Goal: Check status: Check status

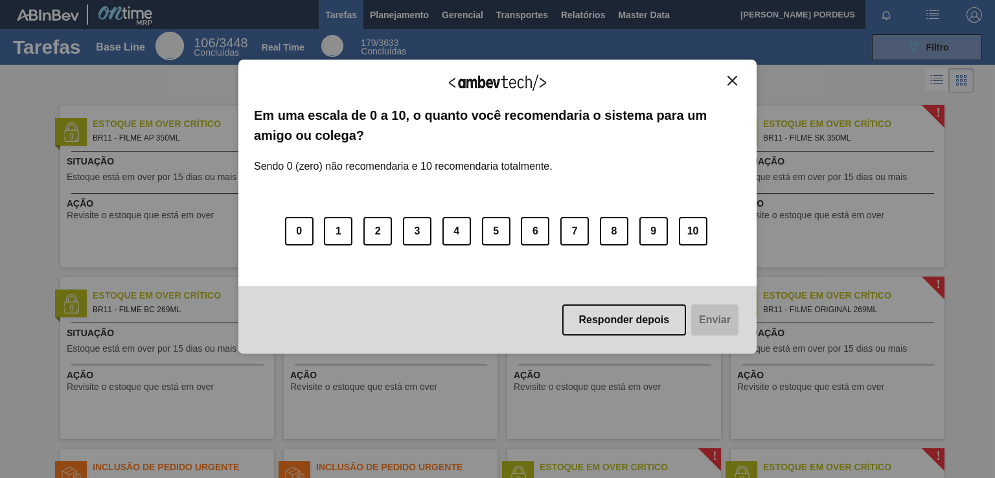
click at [728, 81] on img "Close" at bounding box center [733, 81] width 10 height 10
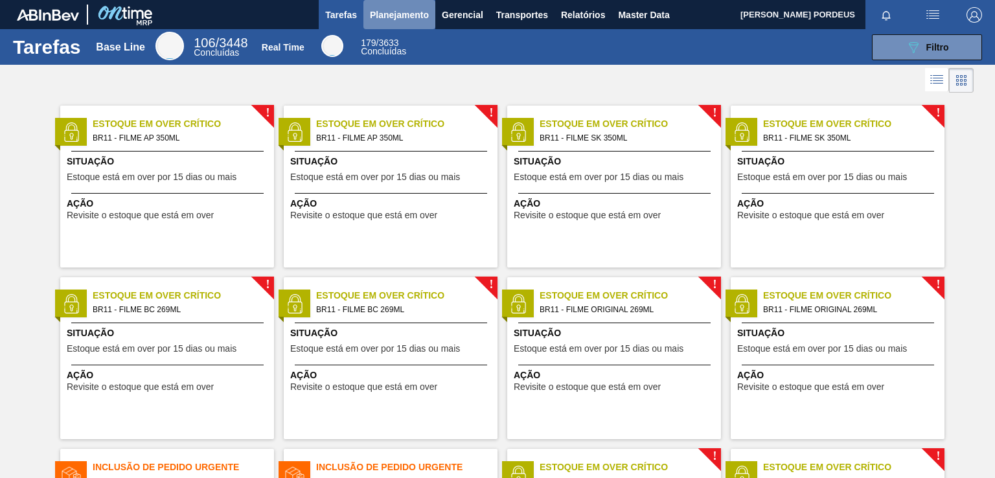
click at [374, 12] on span "Planejamento" at bounding box center [399, 15] width 59 height 16
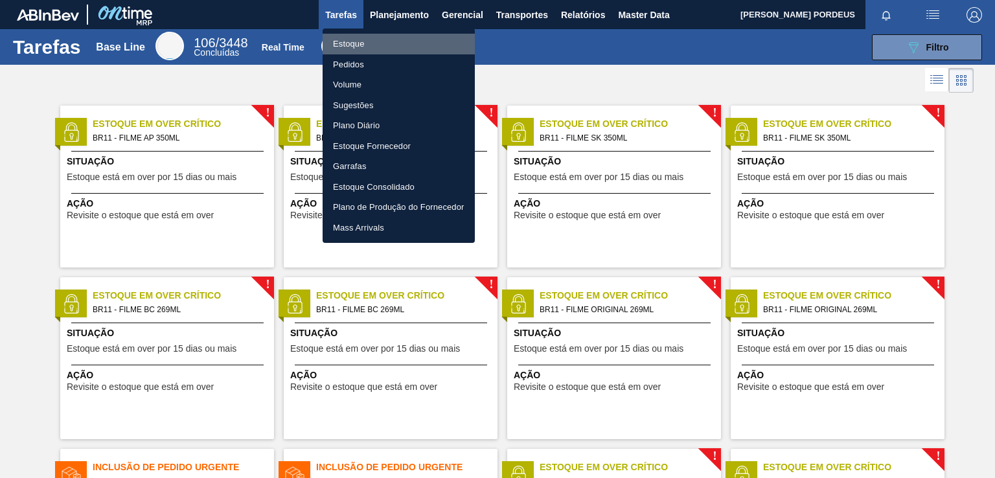
click at [378, 40] on li "Estoque" at bounding box center [399, 44] width 152 height 21
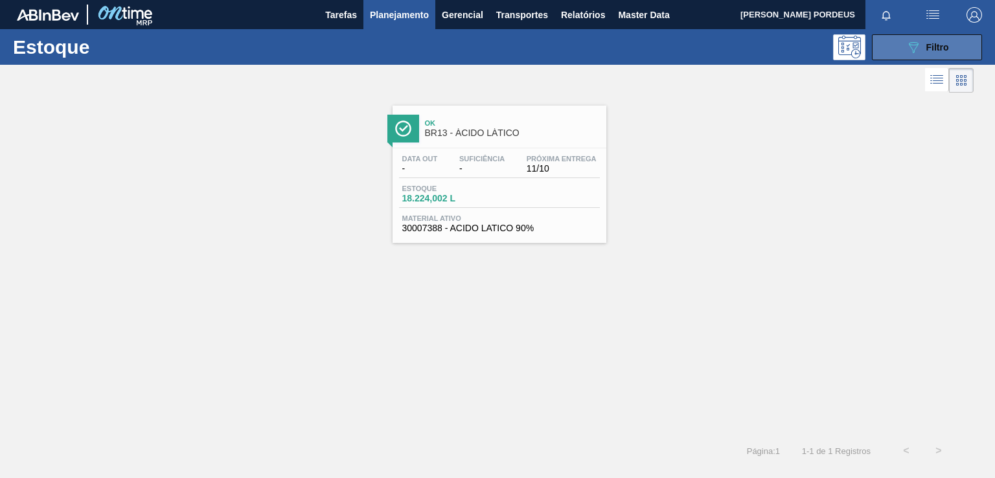
click at [914, 50] on icon "089F7B8B-B2A5-4AFE-B5C0-19BA573D28AC" at bounding box center [914, 48] width 16 height 16
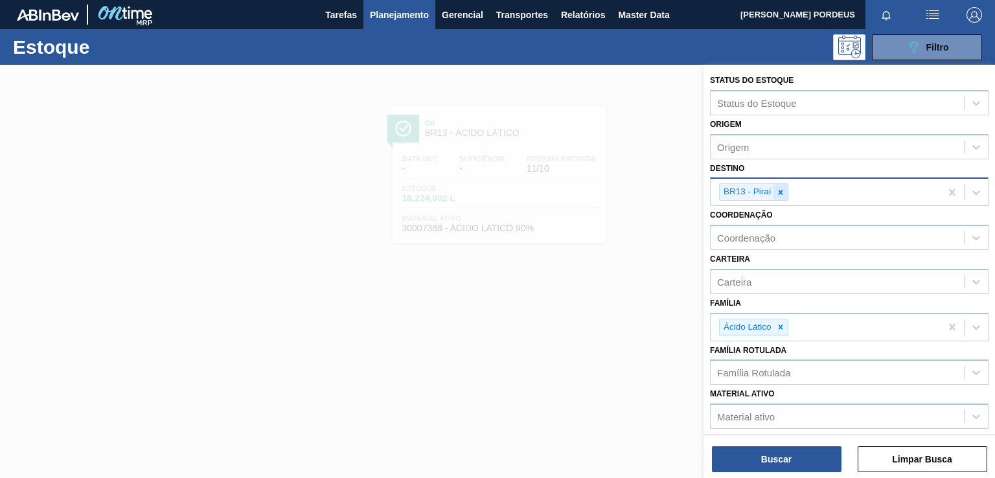
click at [779, 190] on icon at bounding box center [780, 192] width 5 height 5
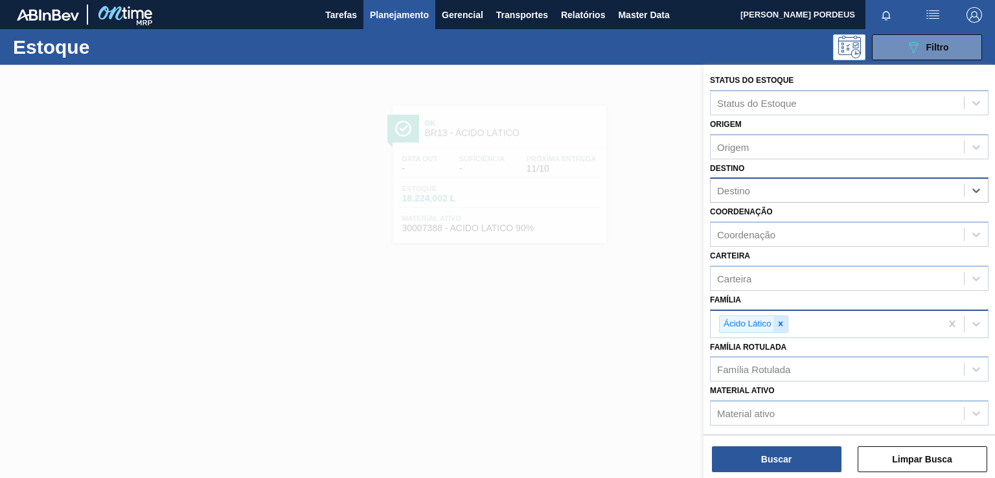
click at [777, 328] on div at bounding box center [781, 324] width 14 height 16
click at [774, 281] on div "Carteira" at bounding box center [837, 278] width 253 height 19
click at [775, 274] on div "Carteira" at bounding box center [837, 278] width 253 height 19
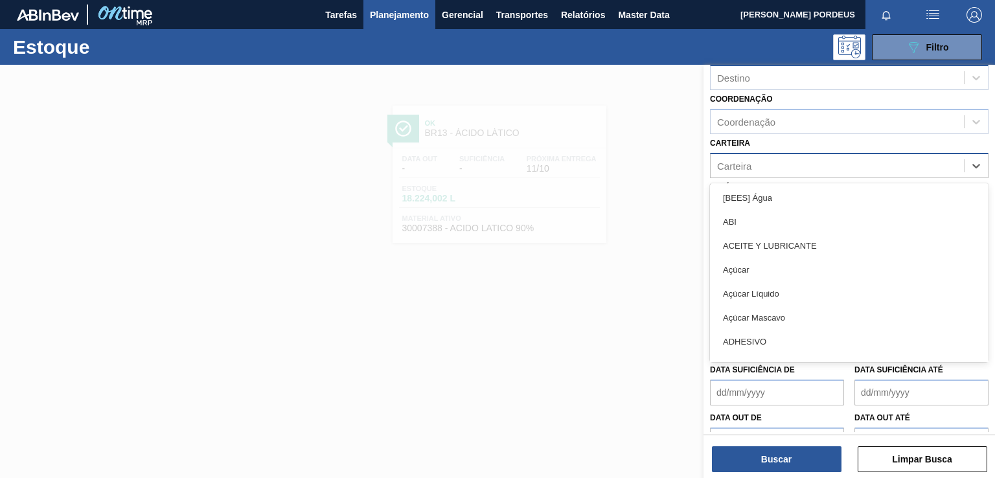
scroll to position [137, 0]
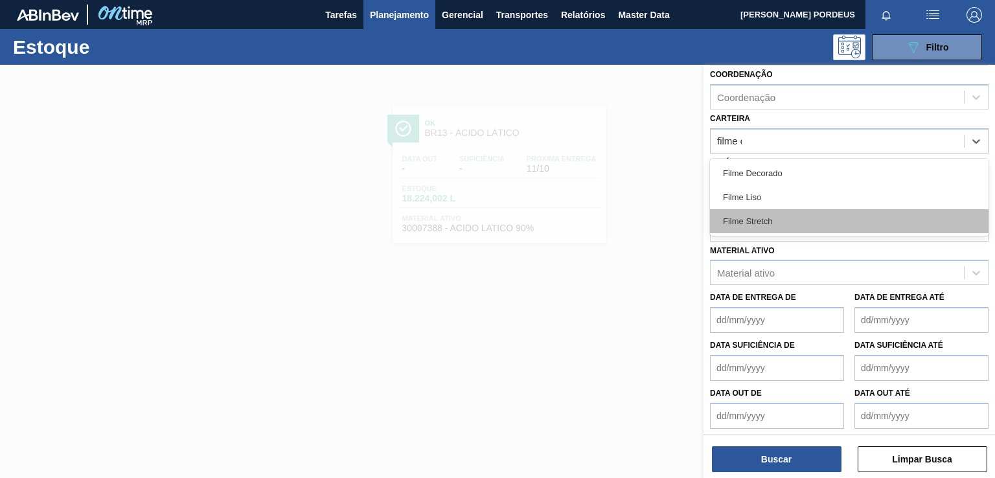
type input "filme de"
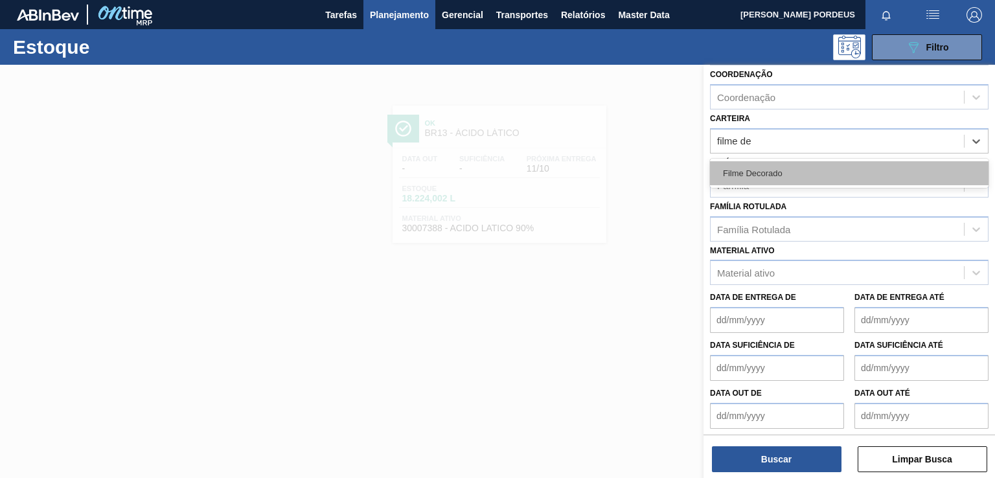
click at [803, 180] on div "Filme Decorado" at bounding box center [849, 173] width 279 height 24
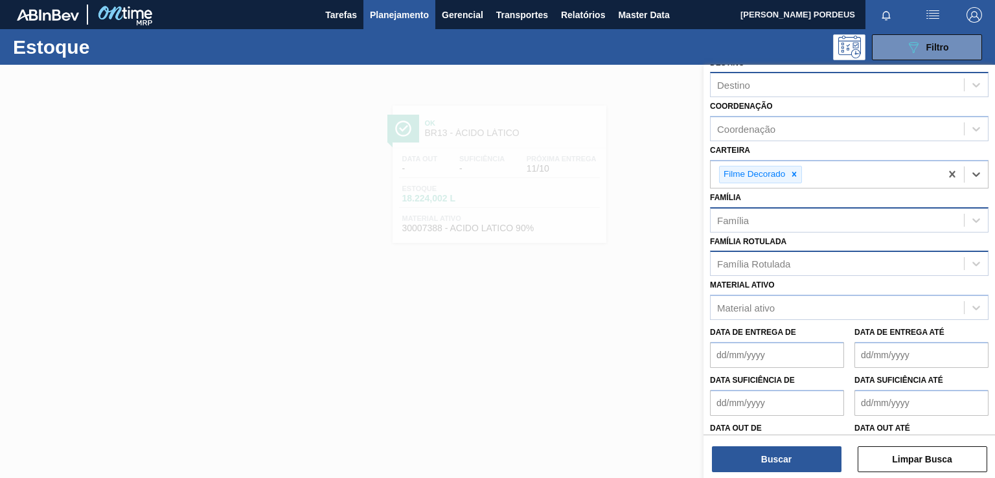
scroll to position [106, 0]
click at [809, 224] on div "Família" at bounding box center [837, 219] width 253 height 19
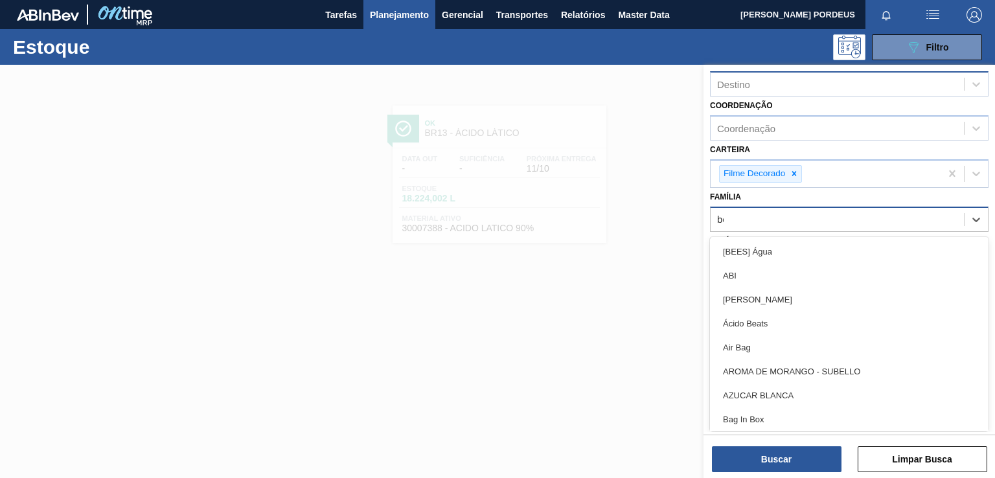
type input "b"
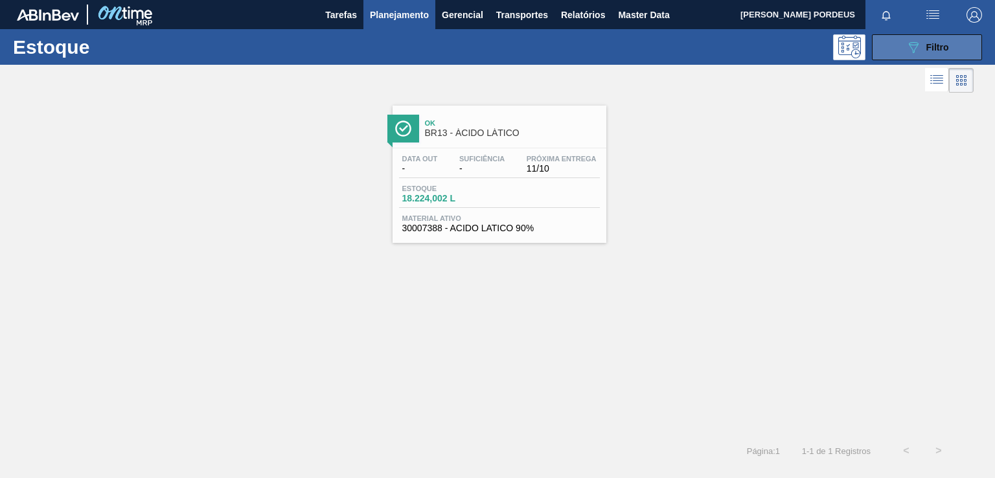
click at [888, 50] on button "089F7B8B-B2A5-4AFE-B5C0-19BA573D28AC Filtro" at bounding box center [927, 47] width 110 height 26
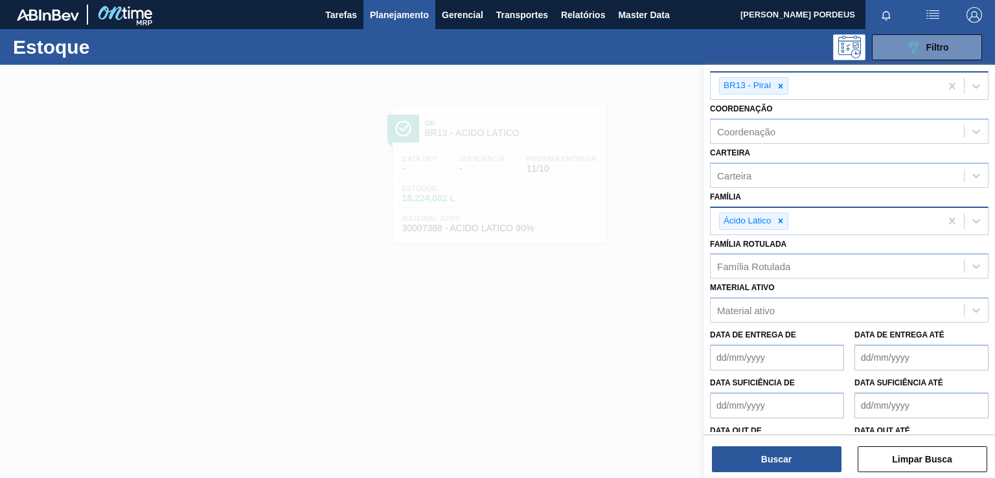
drag, startPoint x: 778, startPoint y: 224, endPoint x: 781, endPoint y: 212, distance: 12.7
click at [778, 224] on div at bounding box center [781, 221] width 14 height 16
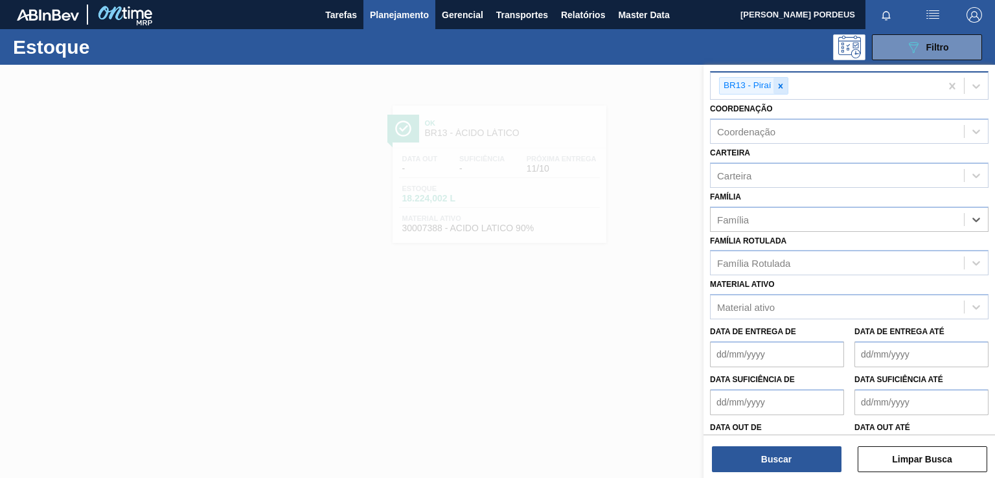
click at [781, 84] on icon at bounding box center [780, 86] width 5 height 5
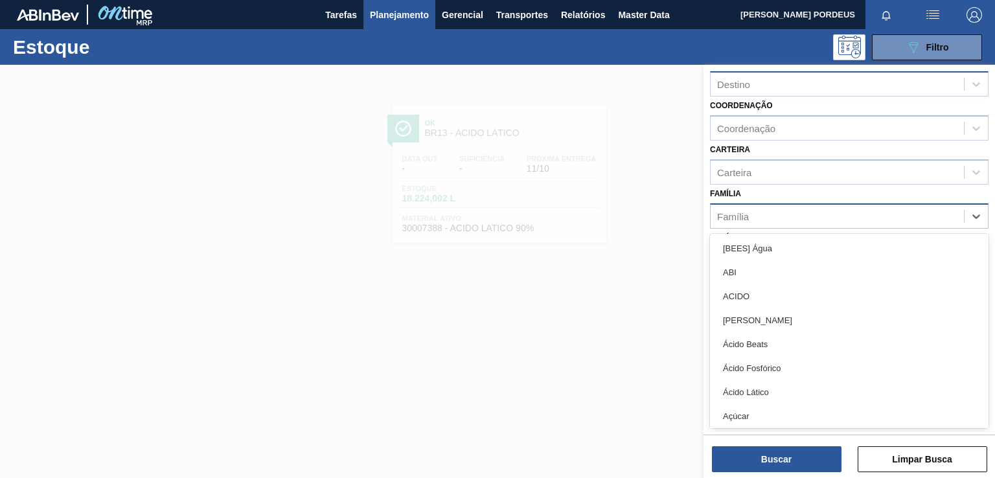
click at [768, 214] on div "Família" at bounding box center [837, 216] width 253 height 19
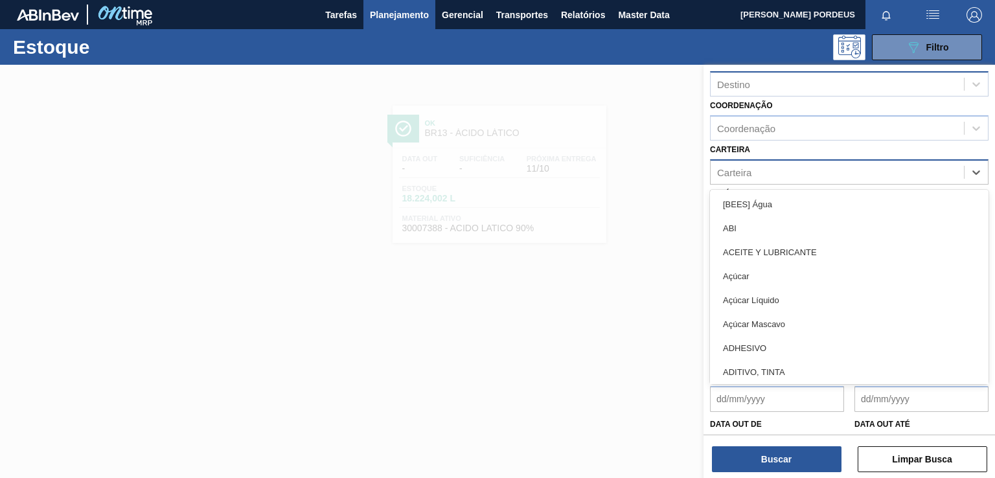
click at [777, 163] on div "Carteira" at bounding box center [837, 172] width 253 height 19
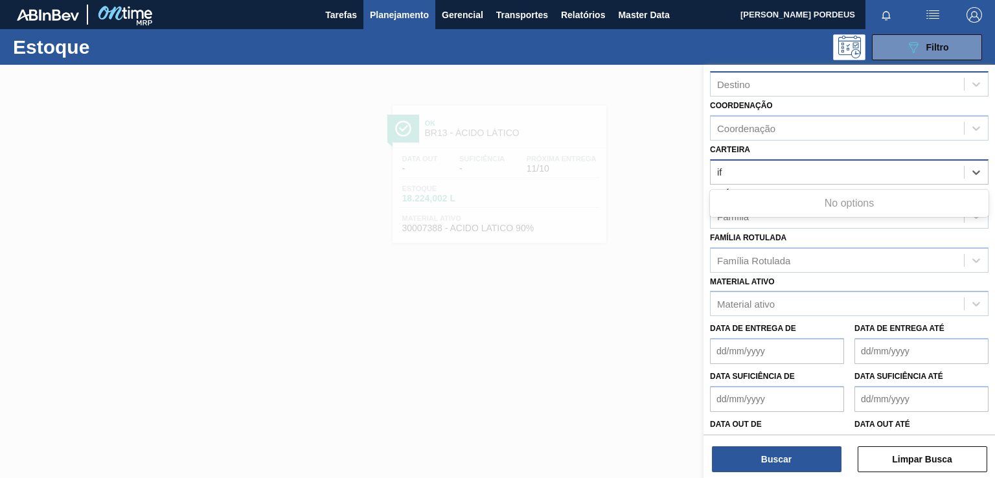
type input "i"
type input "filme d"
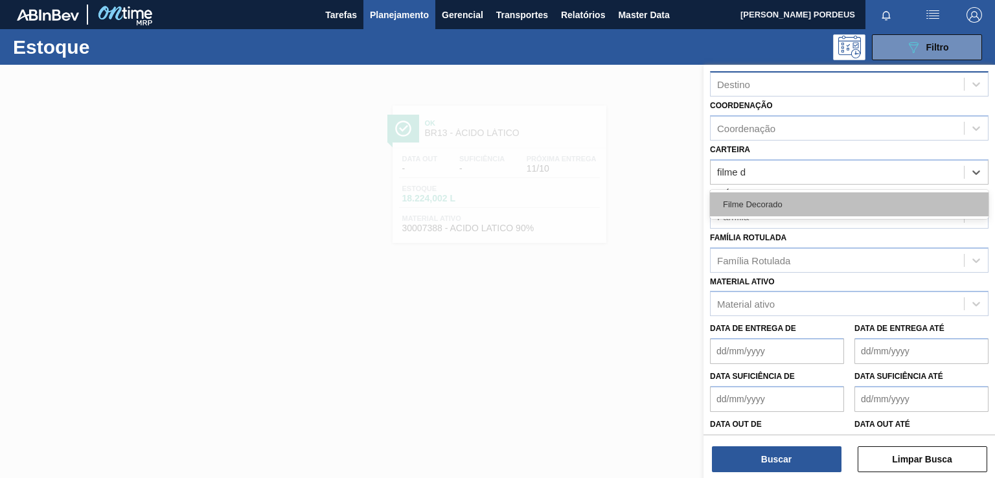
click at [777, 200] on div "Filme Decorado" at bounding box center [849, 204] width 279 height 24
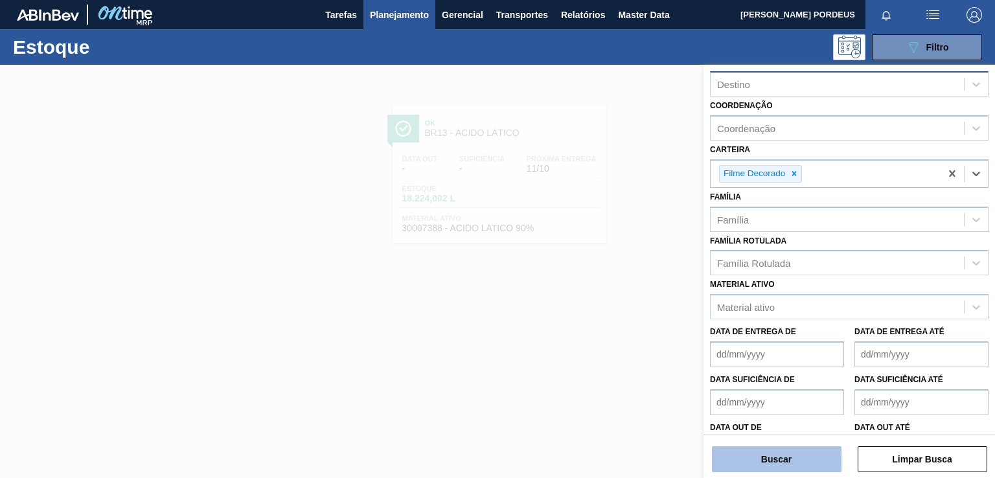
click at [764, 467] on button "Buscar" at bounding box center [777, 459] width 130 height 26
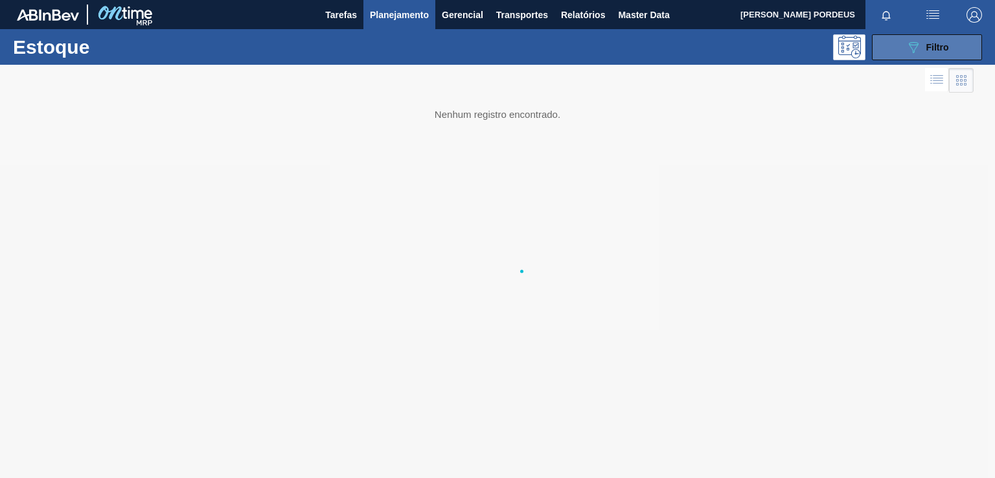
click at [910, 50] on icon "089F7B8B-B2A5-4AFE-B5C0-19BA573D28AC" at bounding box center [914, 48] width 16 height 16
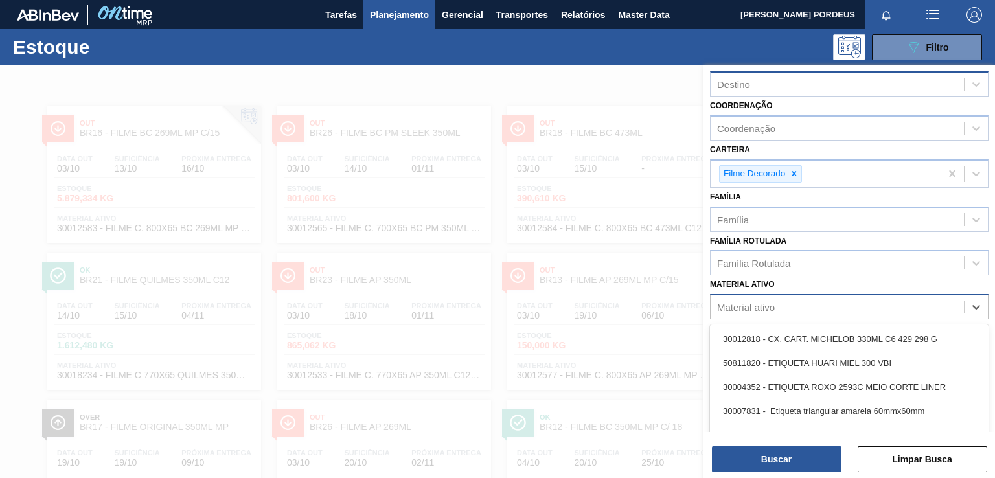
click at [846, 304] on div "Material ativo" at bounding box center [837, 307] width 253 height 19
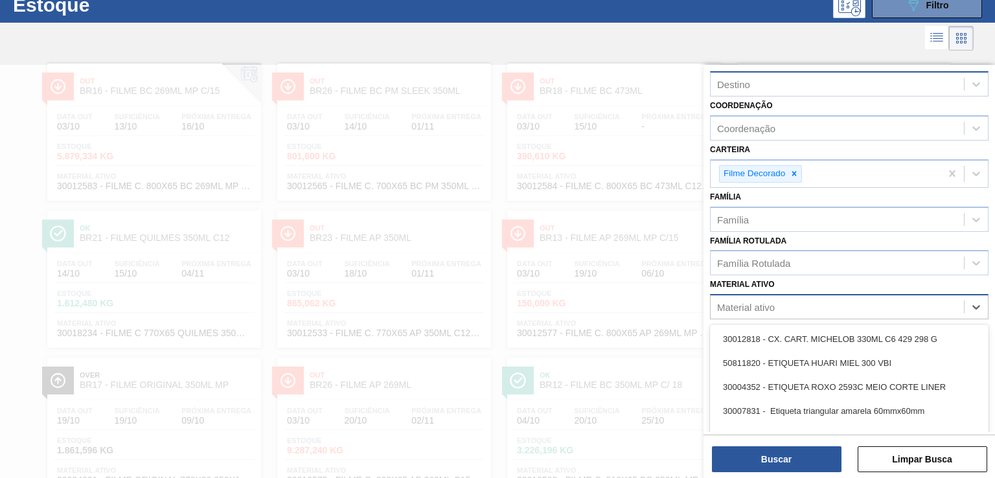
scroll to position [43, 0]
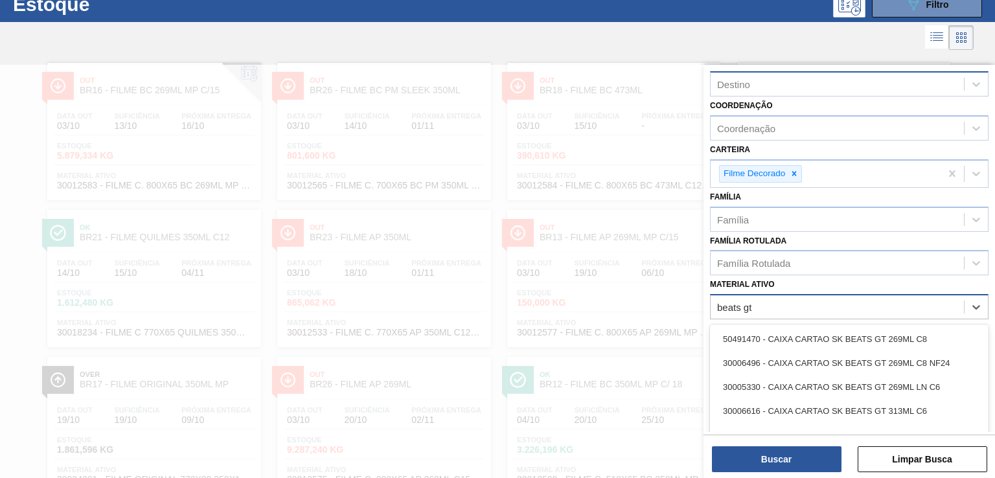
click at [725, 302] on ativo "beats gt" at bounding box center [735, 307] width 36 height 11
type ativo "beats gt"
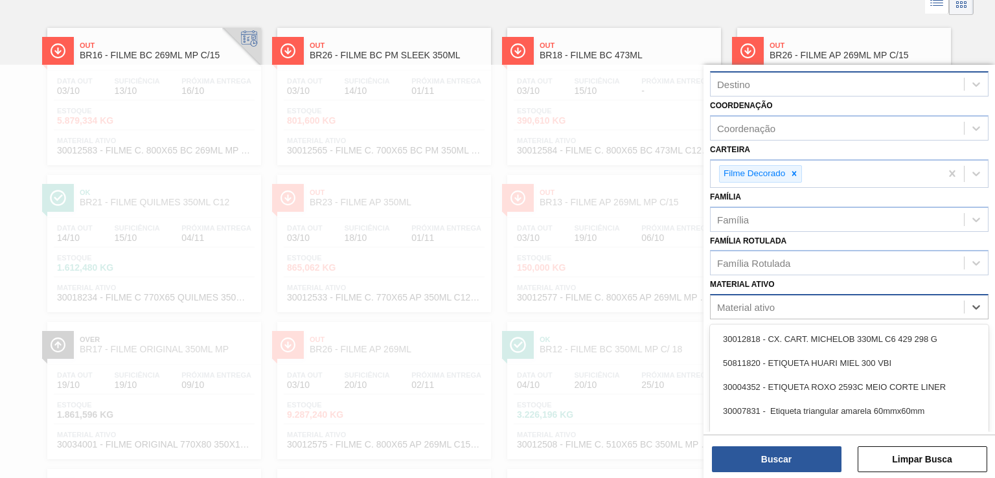
click at [792, 298] on div "Material ativo" at bounding box center [837, 307] width 253 height 19
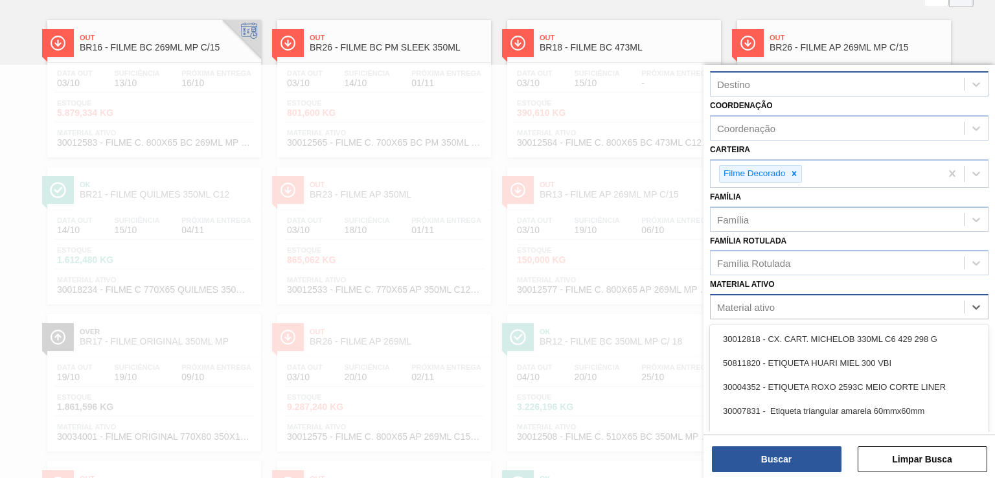
scroll to position [86, 0]
type ativo "beats gt"
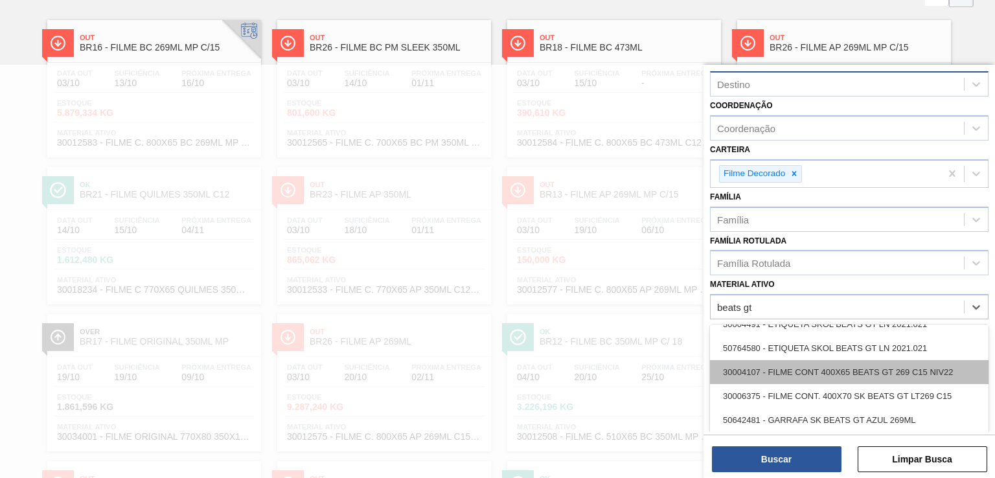
scroll to position [349, 0]
click at [826, 373] on div "30004107 - FILME CONT 400X65 BEATS GT 269 C15 NIV22" at bounding box center [849, 374] width 279 height 24
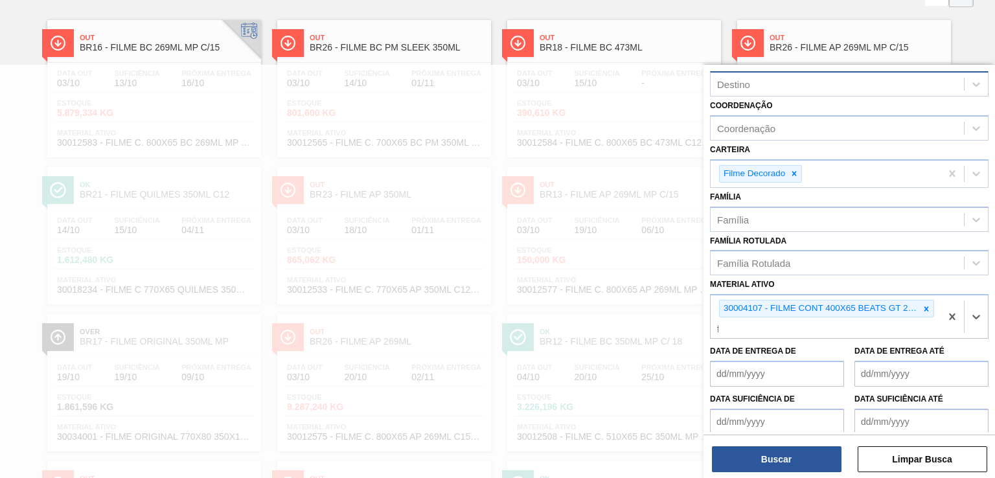
scroll to position [148, 0]
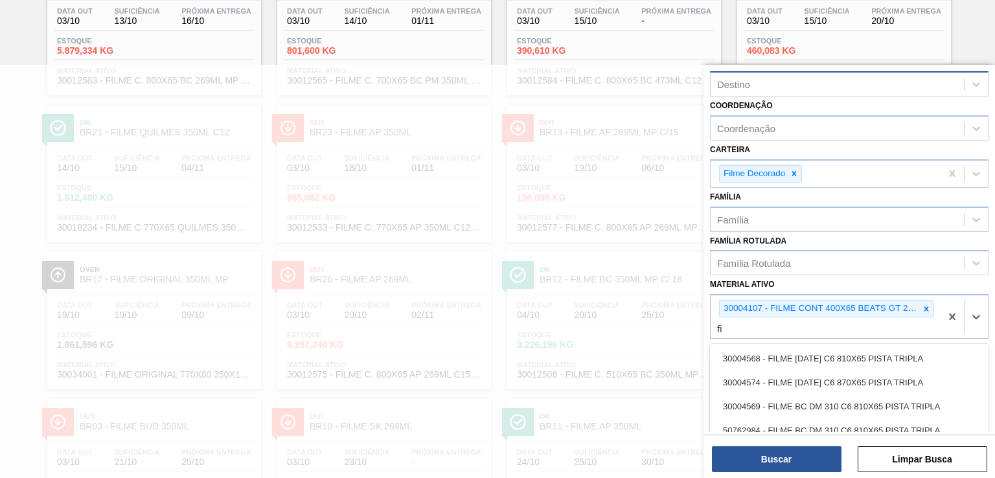
type ativo "f"
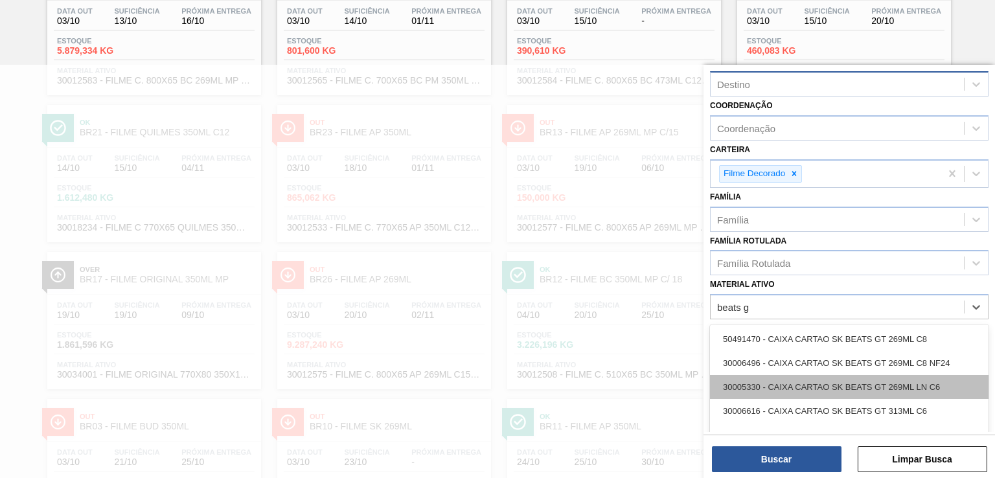
type ativo "beats gt"
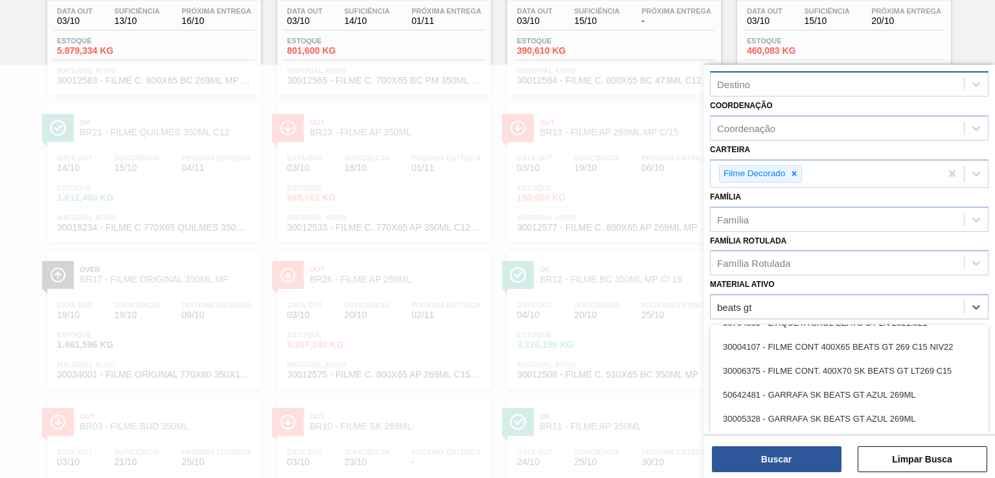
scroll to position [376, 0]
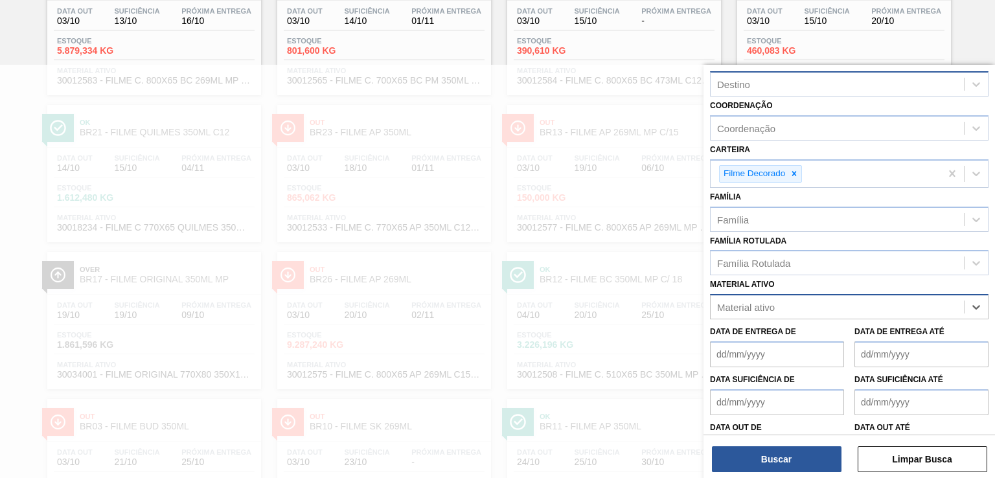
click at [756, 307] on div "Material ativo" at bounding box center [837, 307] width 253 height 19
click at [766, 304] on div "Material ativo" at bounding box center [746, 307] width 58 height 11
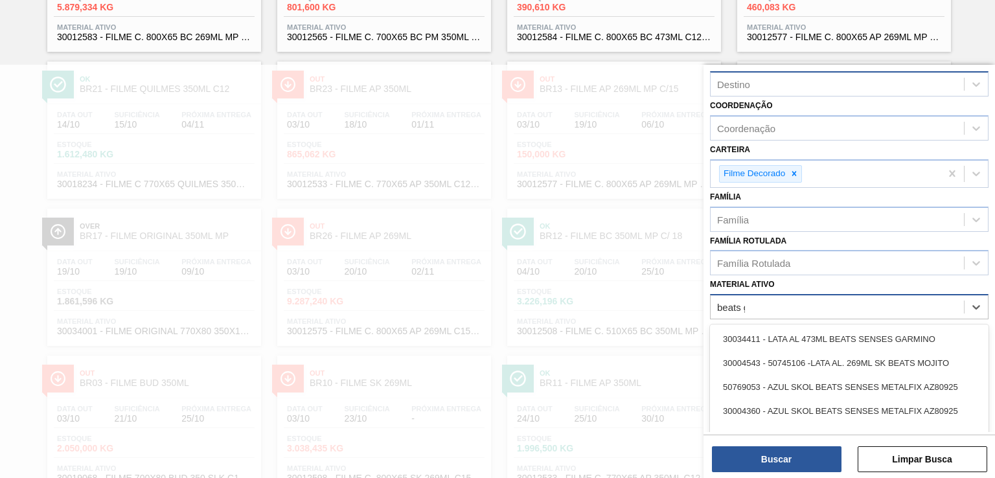
type ativo "beats gt"
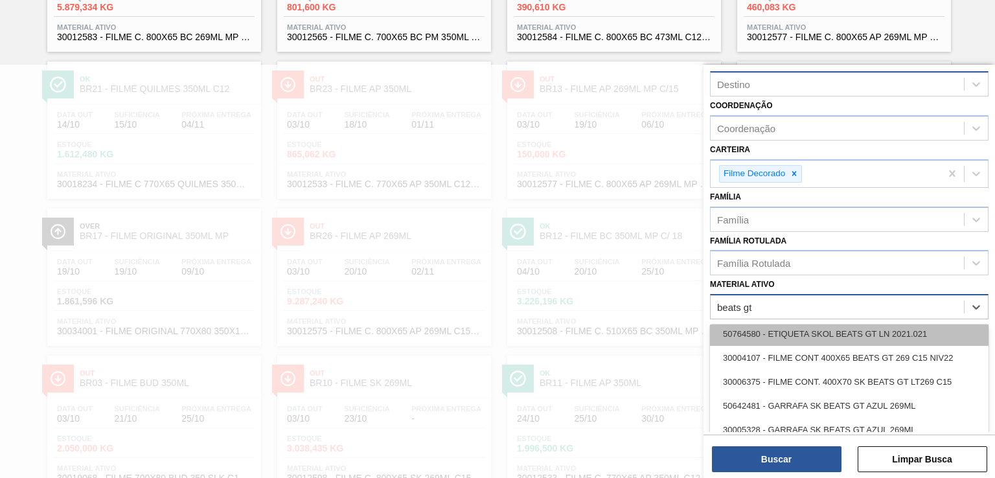
scroll to position [365, 0]
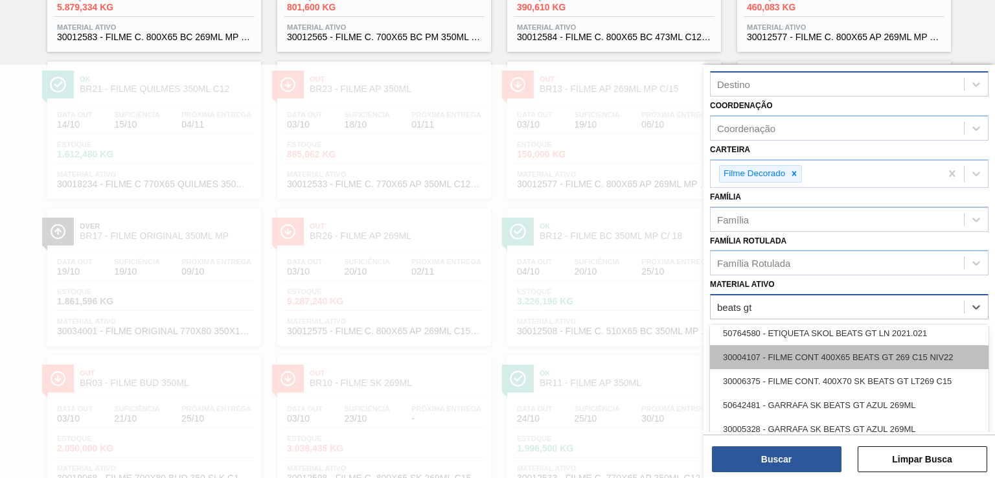
click at [818, 353] on div "30004107 - FILME CONT 400X65 BEATS GT 269 C15 NIV22" at bounding box center [849, 357] width 279 height 24
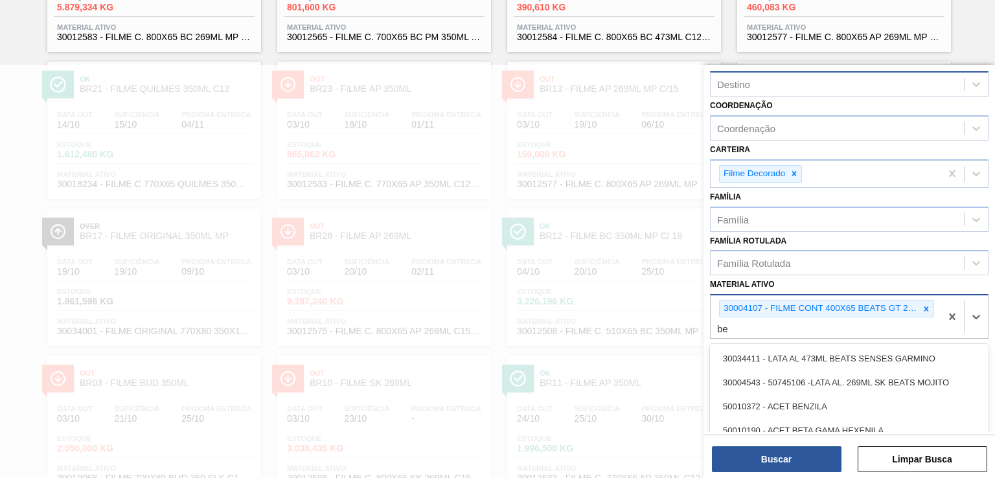
scroll to position [253, 0]
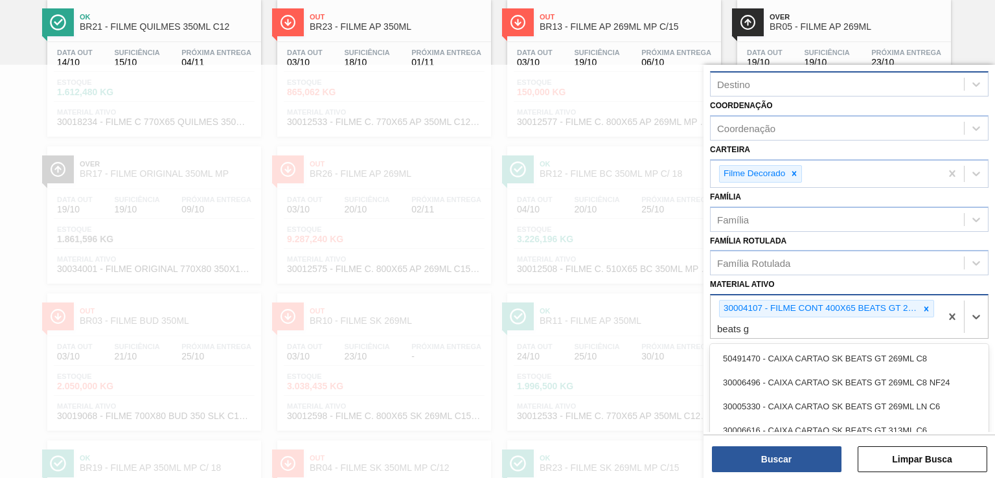
type ativo "beats gt"
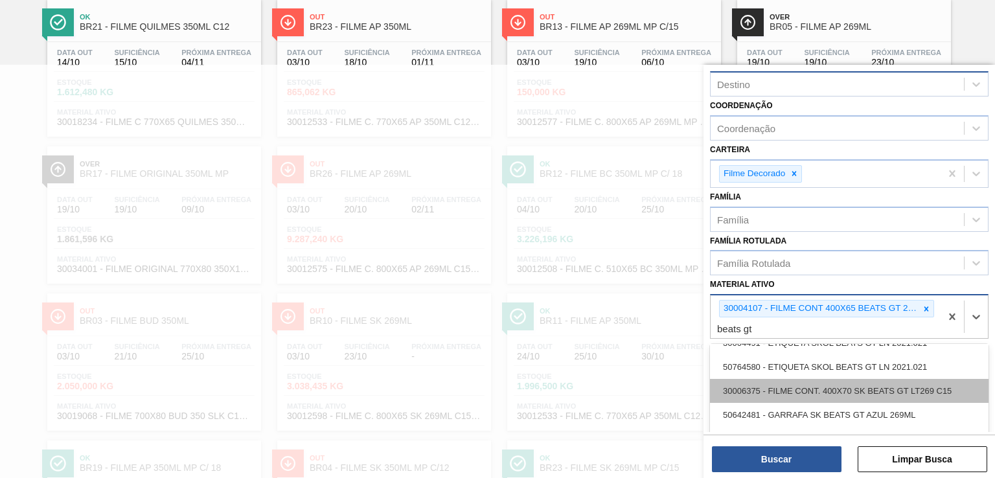
scroll to position [350, 0]
click at [856, 392] on div "30006375 - FILME CONT. 400X70 SK BEATS GT LT269 C15" at bounding box center [849, 392] width 279 height 24
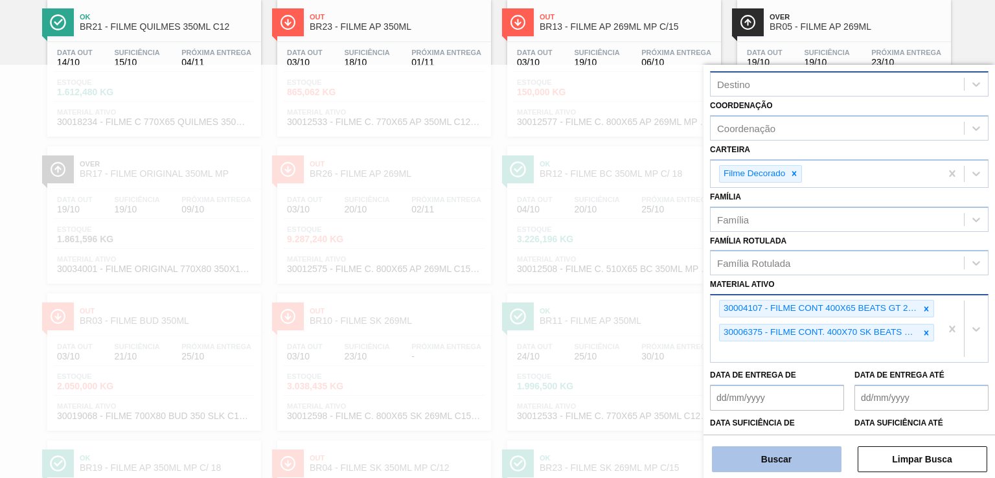
click at [772, 461] on button "Buscar" at bounding box center [777, 459] width 130 height 26
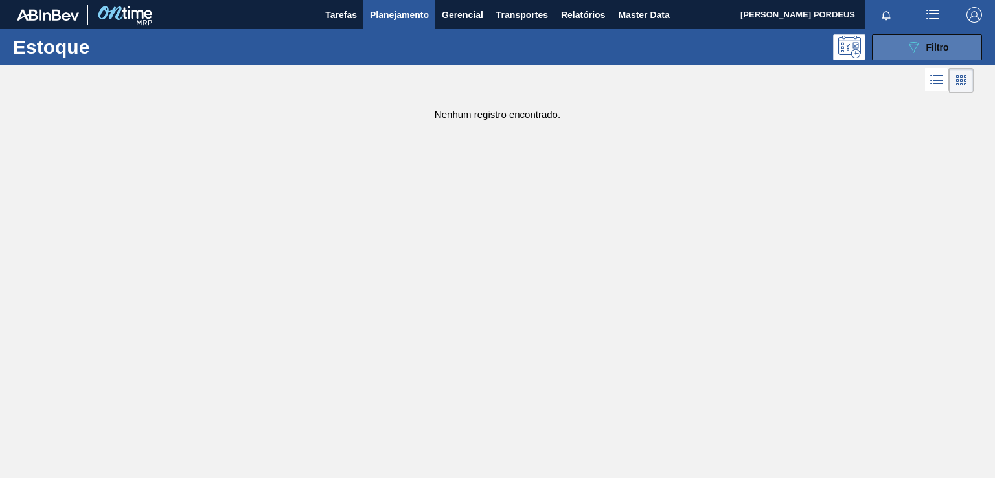
click at [923, 49] on div "089F7B8B-B2A5-4AFE-B5C0-19BA573D28AC Filtro" at bounding box center [927, 48] width 43 height 16
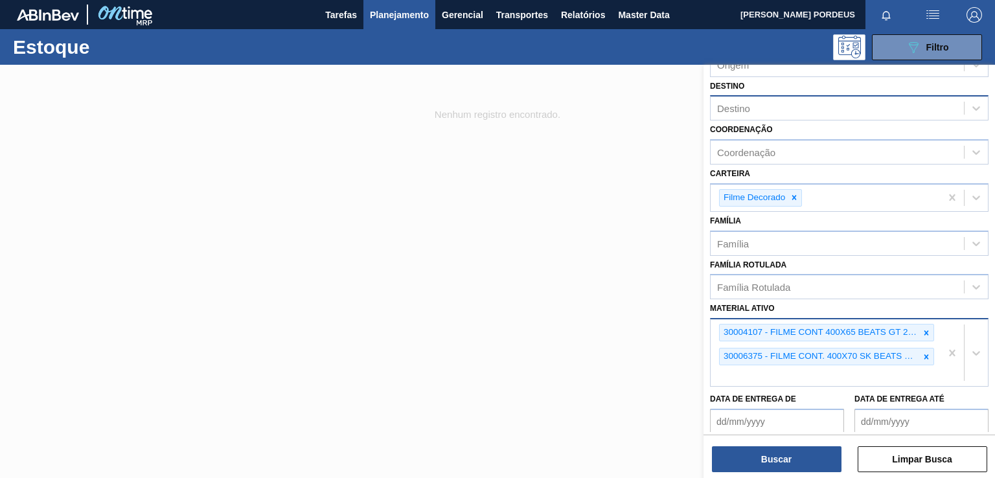
scroll to position [184, 0]
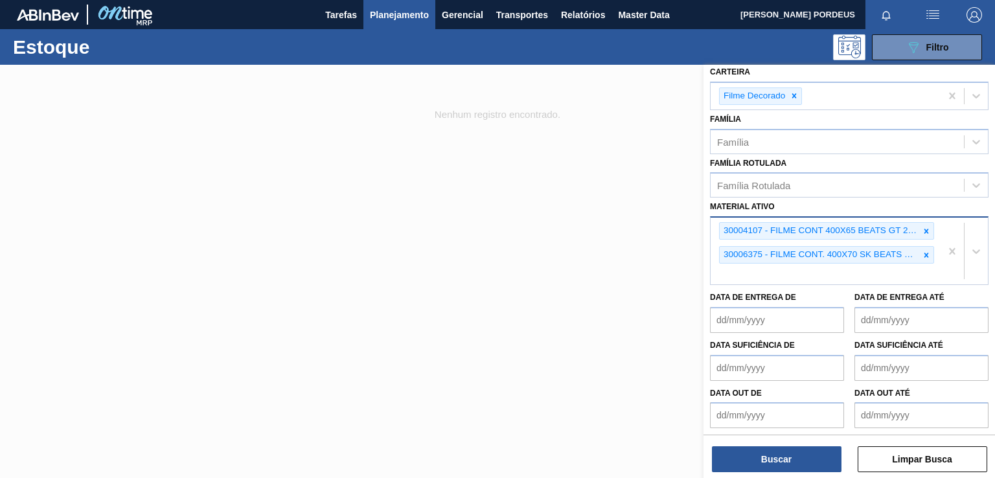
click at [781, 276] on div "30004107 - FILME CONT 400X65 BEATS GT 269 C15 NIV22 30006375 - FILME CONT. 400X…" at bounding box center [826, 251] width 230 height 67
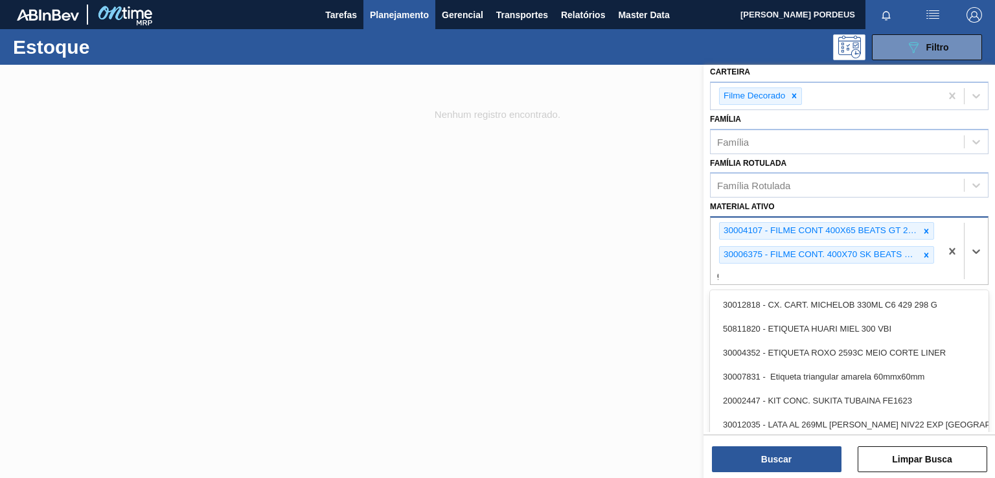
type ativo "gt"
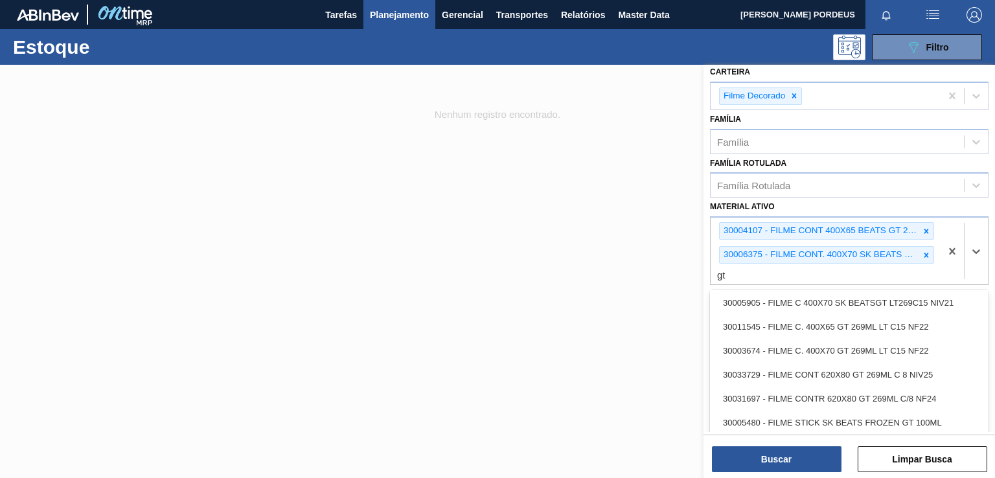
scroll to position [671, 0]
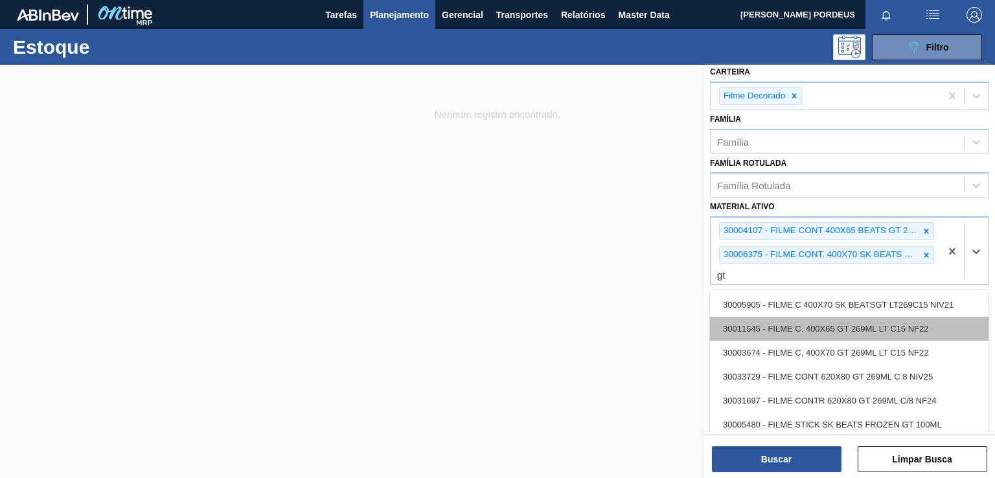
click at [865, 327] on div "30011545 - FILME C. 400X65 GT 269ML LT C15 NF22" at bounding box center [849, 329] width 279 height 24
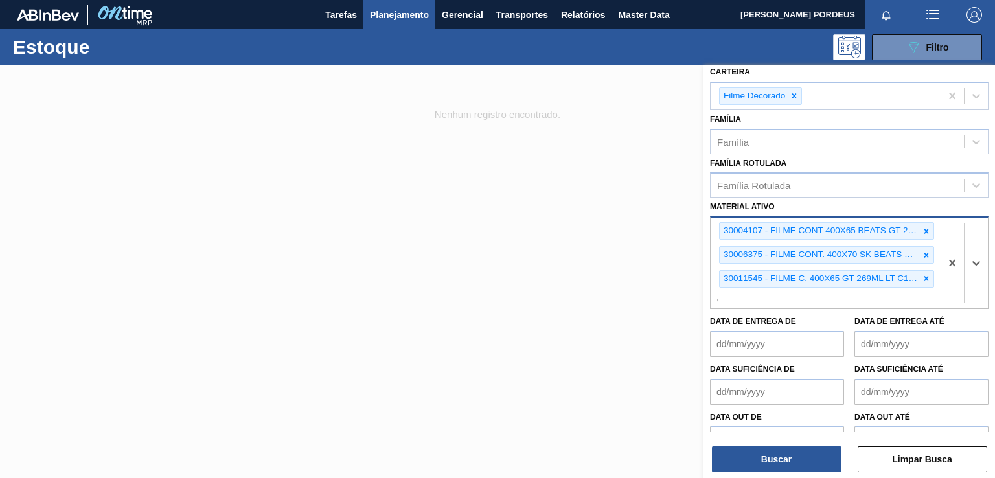
type ativo "gt"
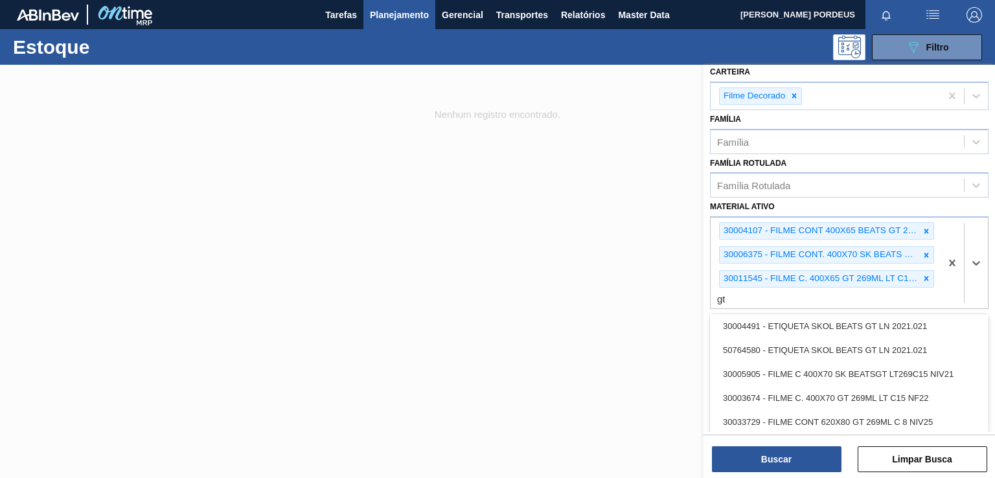
scroll to position [625, 0]
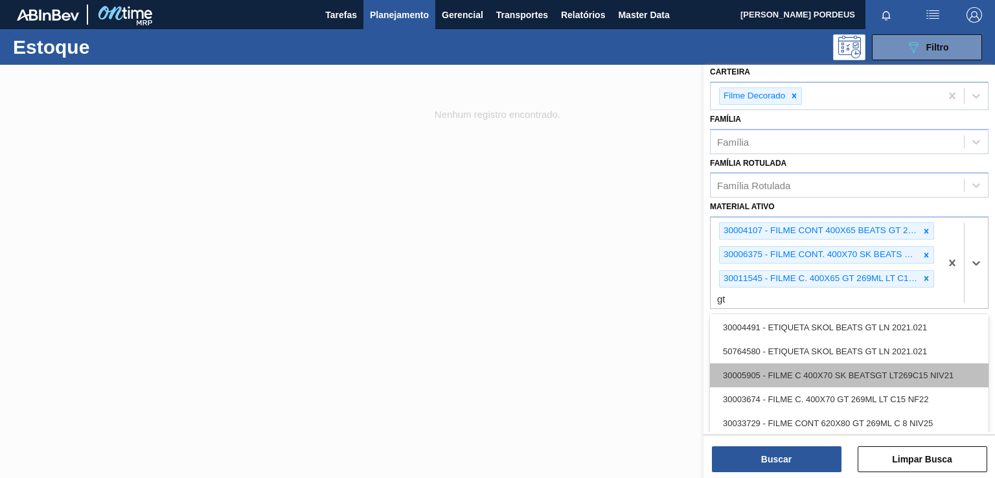
click at [824, 374] on div "30005905 - FILME C 400X70 SK BEATSGT LT269C15 NIV21" at bounding box center [849, 375] width 279 height 24
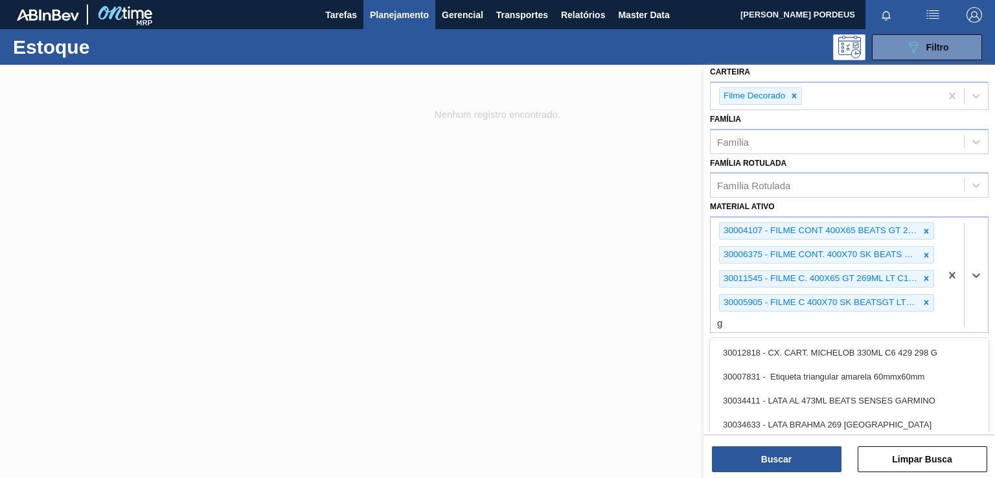
type ativo "gt"
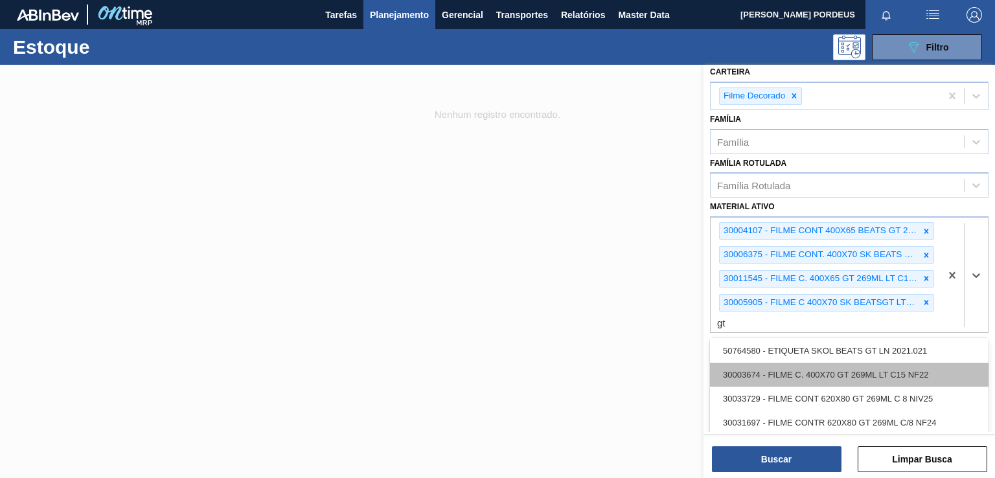
click at [831, 374] on div "30003674 - FILME C. 400X70 GT 269ML LT C15 NF22" at bounding box center [849, 375] width 279 height 24
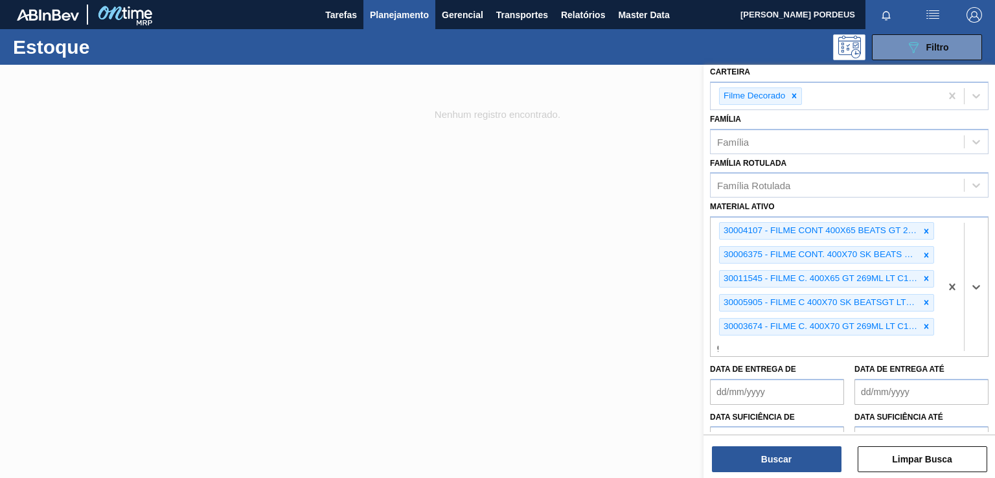
type ativo "gt"
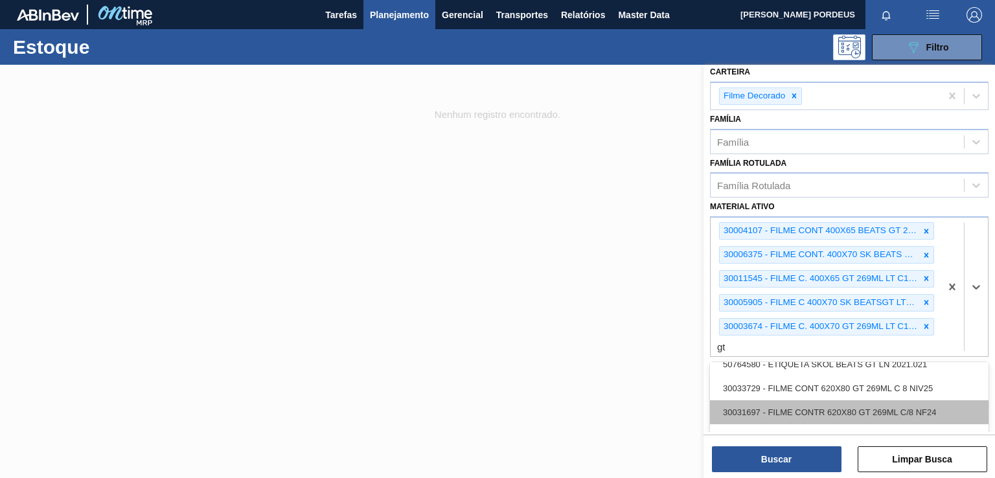
scroll to position [660, 0]
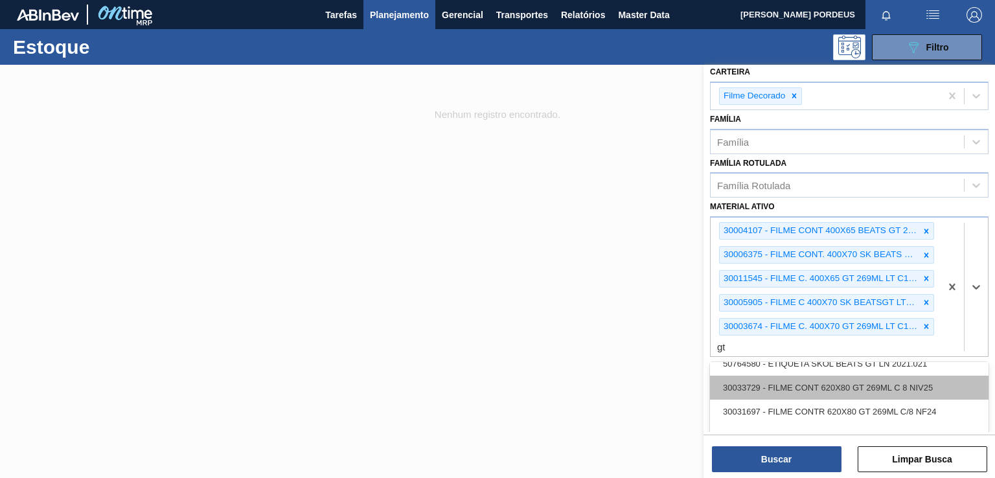
click at [836, 385] on div "30033729 - FILME CONT 620X80 GT 269ML C 8 NIV25" at bounding box center [849, 388] width 279 height 24
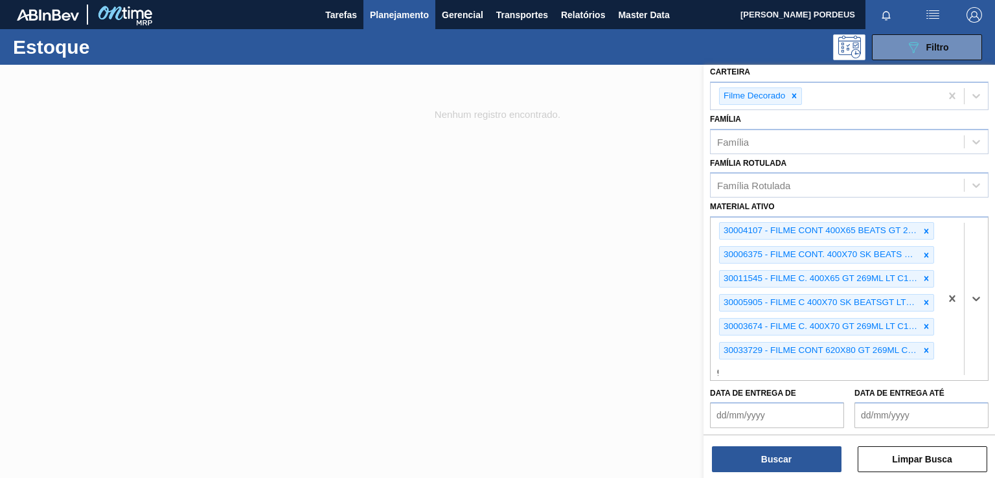
type ativo "gt"
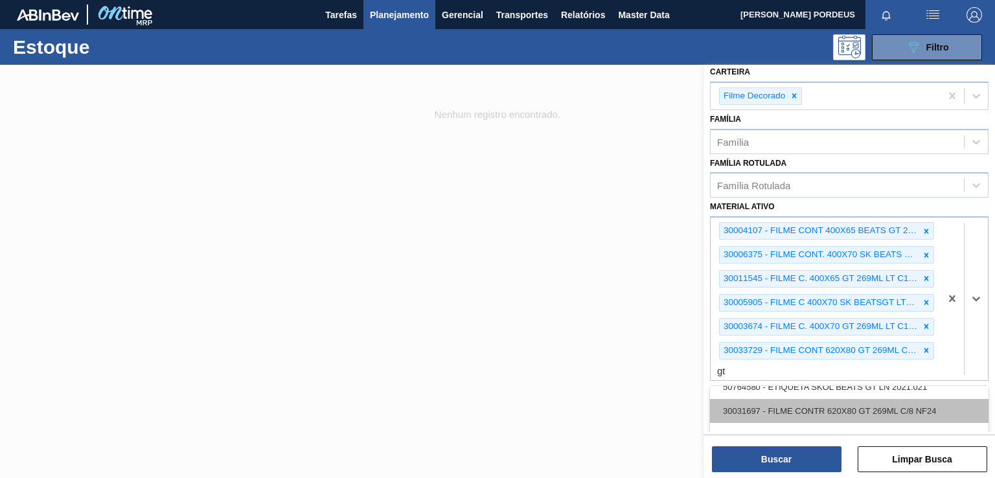
scroll to position [658, 0]
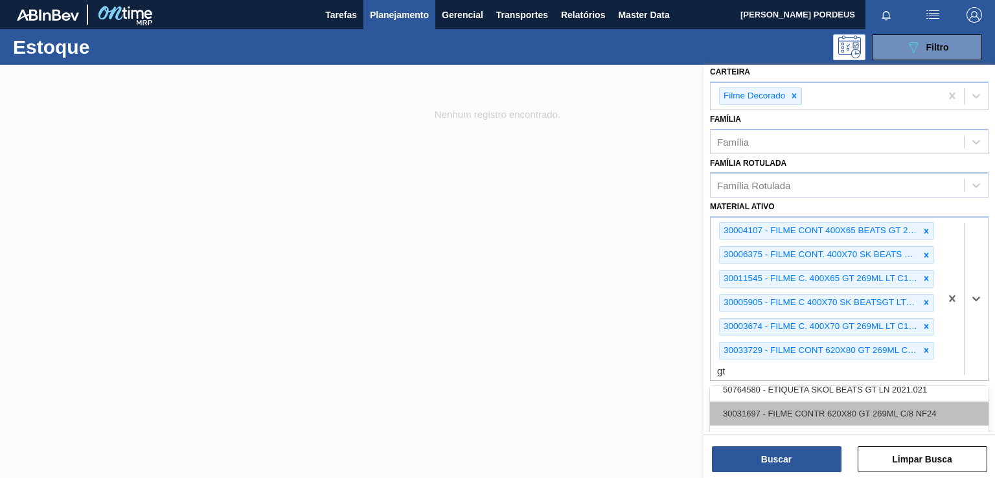
click at [833, 402] on div "30031697 - FILME CONTR 620X80 GT 269ML C/8 NF24" at bounding box center [849, 414] width 279 height 24
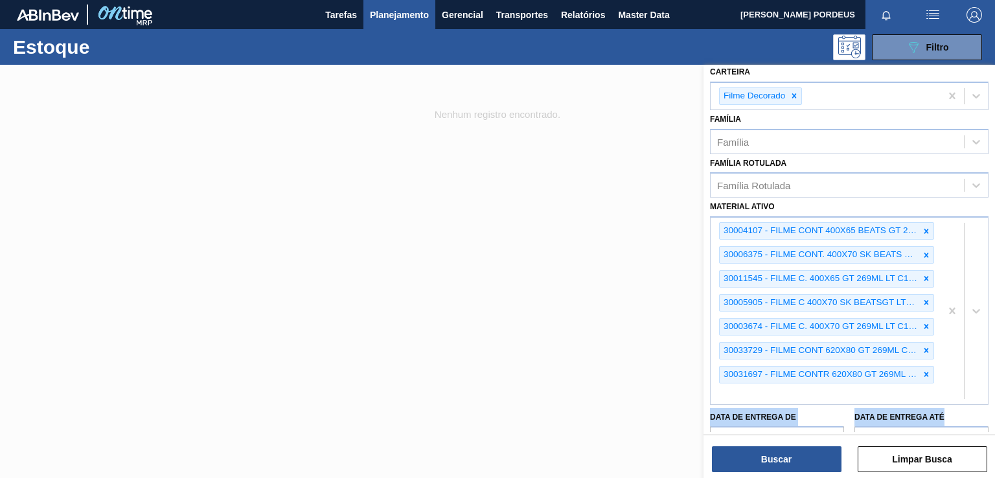
drag, startPoint x: 994, startPoint y: 349, endPoint x: 994, endPoint y: 426, distance: 76.4
click at [994, 425] on div "Status do Estoque Status do Estoque Origem Origem Destino Destino Coordenação C…" at bounding box center [850, 248] width 292 height 367
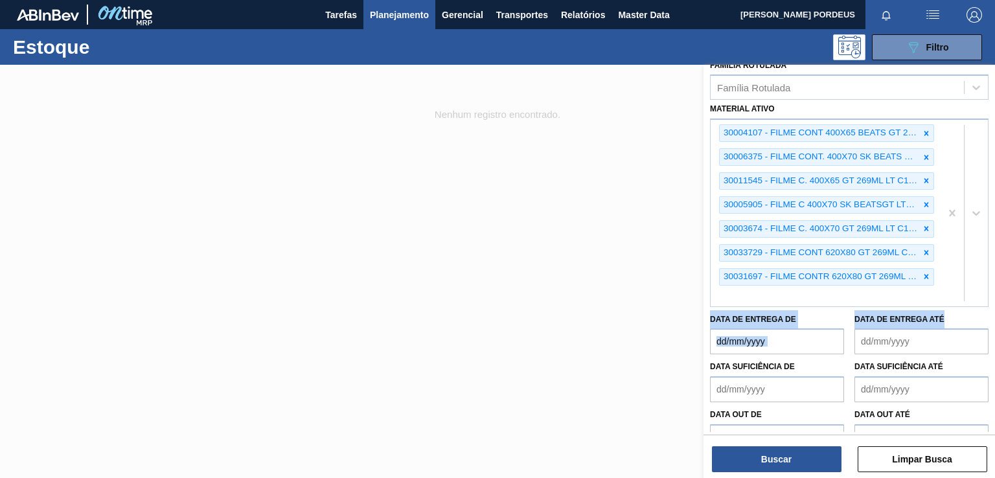
scroll to position [302, 0]
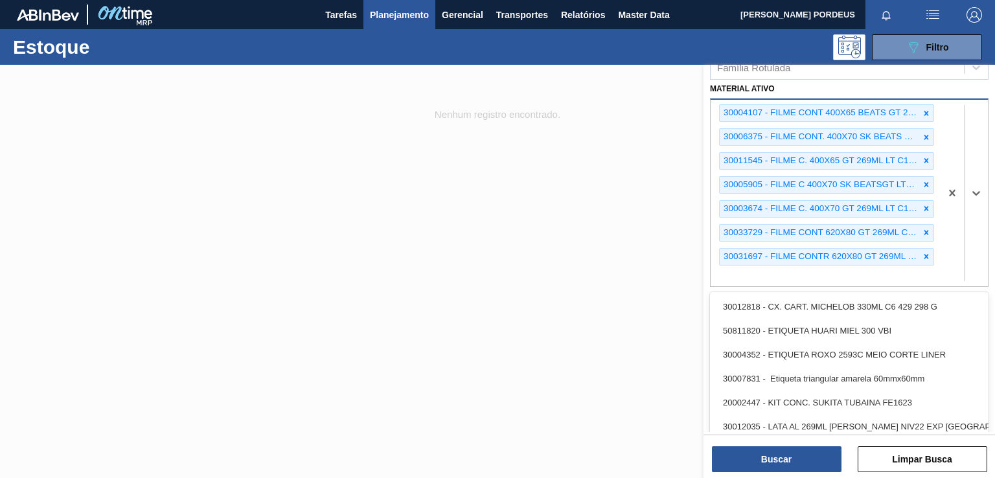
click at [869, 269] on div "30004107 - FILME CONT 400X65 BEATS GT 269 C15 NIV22 30006375 - FILME CONT. 400X…" at bounding box center [826, 193] width 230 height 186
type ativo "gt"
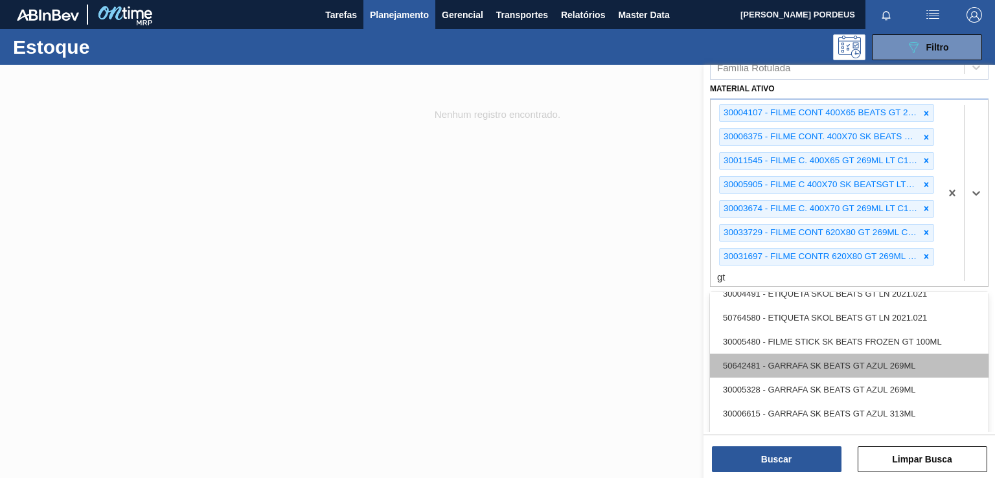
scroll to position [635, 0]
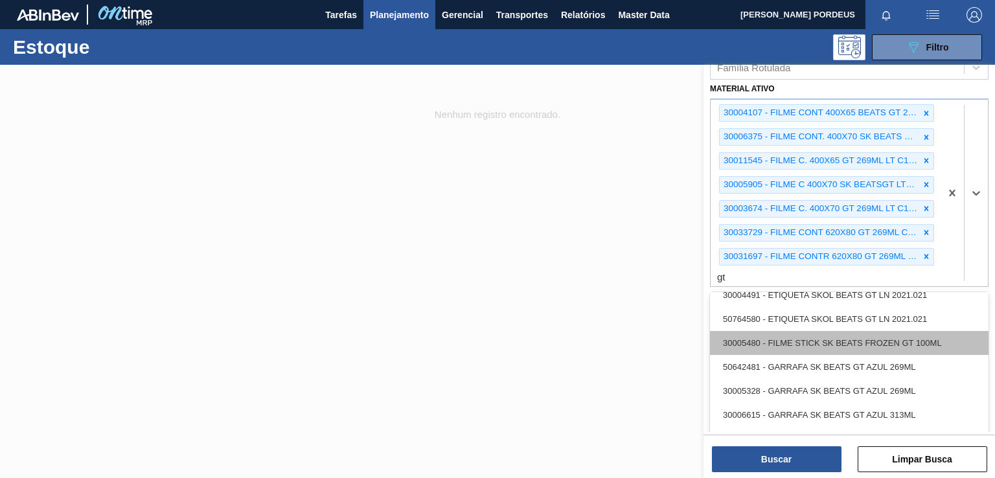
click at [860, 336] on div "30005480 - FILME STICK SK BEATS FROZEN GT 100ML" at bounding box center [849, 343] width 279 height 24
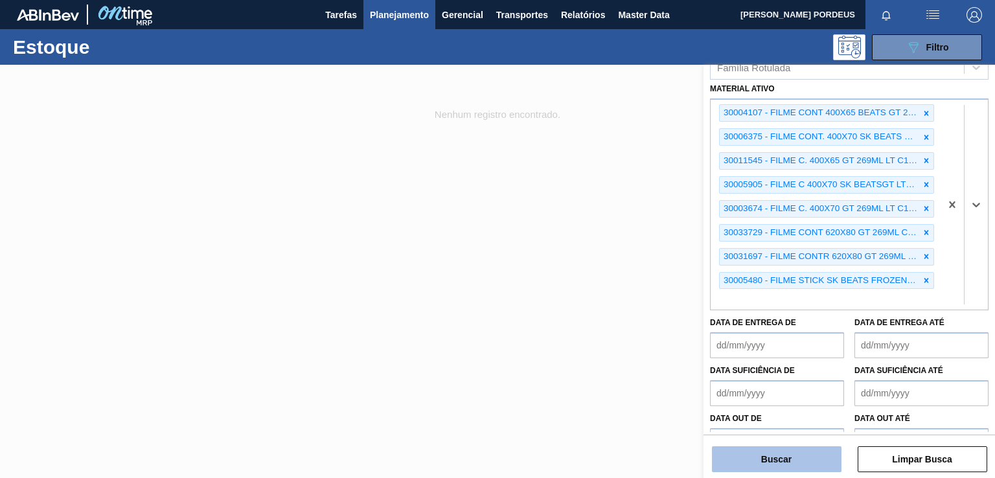
click at [776, 458] on button "Buscar" at bounding box center [777, 459] width 130 height 26
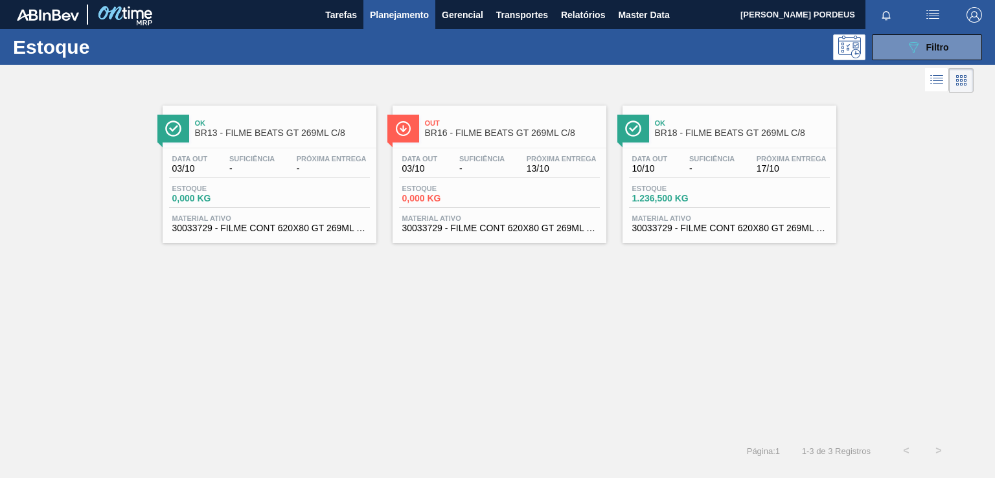
click at [739, 194] on div "Estoque 1.236,500 KG" at bounding box center [729, 196] width 201 height 23
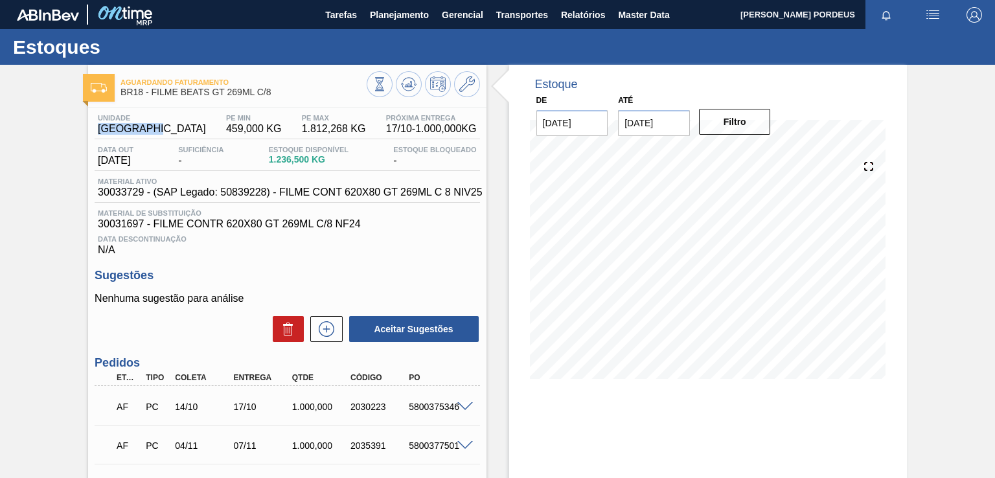
drag, startPoint x: 165, startPoint y: 132, endPoint x: 73, endPoint y: 124, distance: 92.4
click at [73, 124] on div "Aguardando Faturamento BR18 - FILME BEATS GT 269ML C/8 Unidade Pernambuco PE MI…" at bounding box center [497, 337] width 995 height 544
click at [81, 143] on div "Aguardando Faturamento BR18 - FILME BEATS GT 269ML C/8 Unidade Pernambuco PE MI…" at bounding box center [497, 337] width 995 height 544
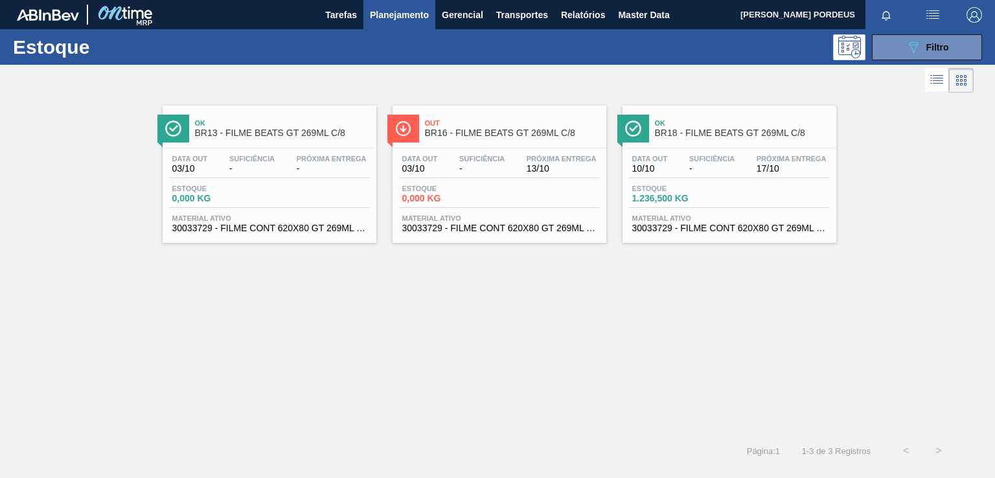
click at [463, 109] on div "Out BR16 - FILME BEATS GT 269ML C/8" at bounding box center [500, 124] width 214 height 36
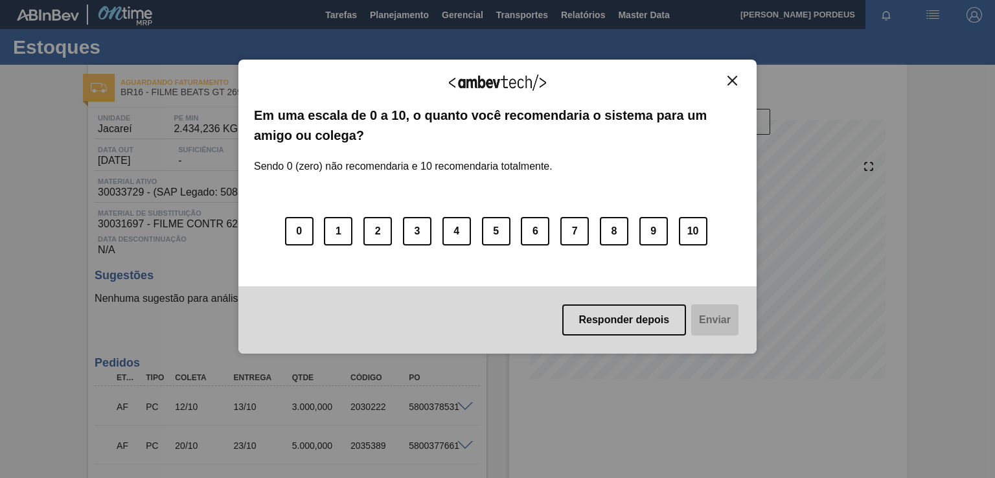
click at [735, 84] on img "Close" at bounding box center [733, 81] width 10 height 10
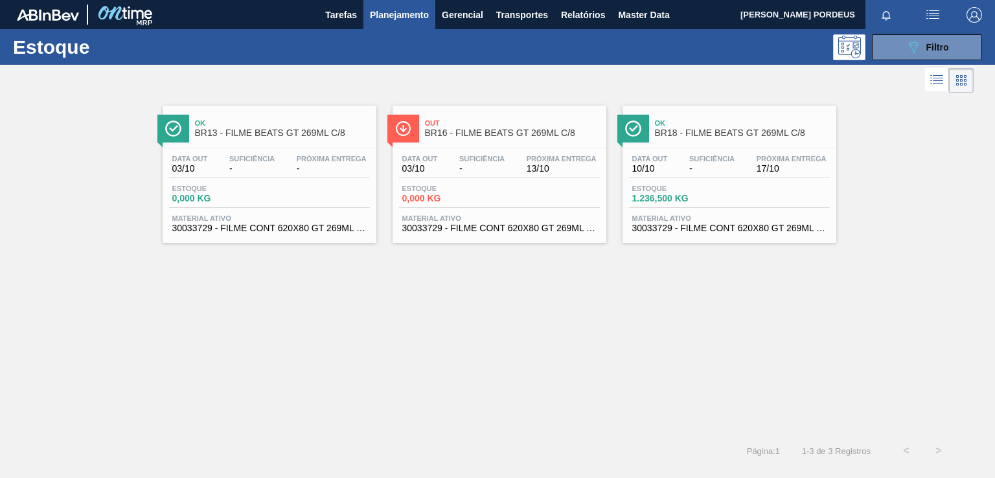
click at [224, 159] on div "Data out 03/10 Suficiência - Próxima Entrega -" at bounding box center [269, 166] width 201 height 23
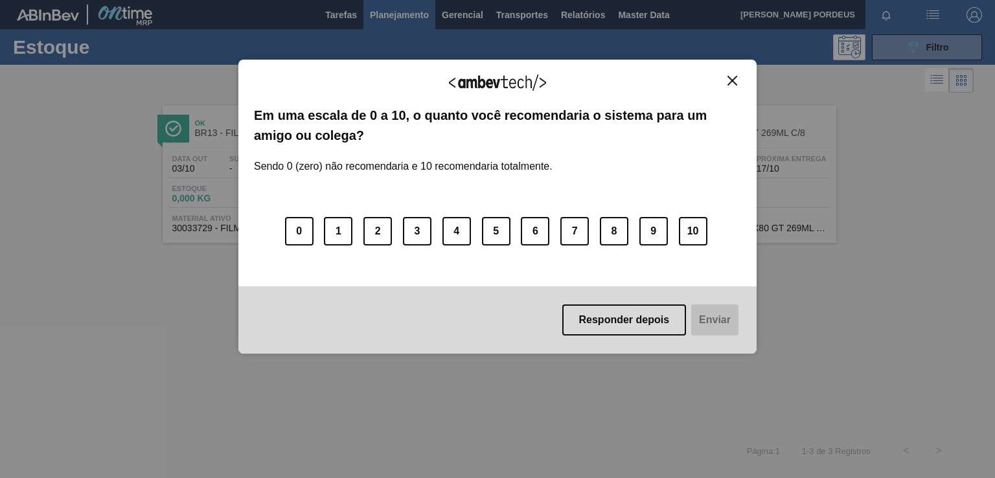
click at [735, 84] on img "Close" at bounding box center [733, 81] width 10 height 10
